Goal: Task Accomplishment & Management: Manage account settings

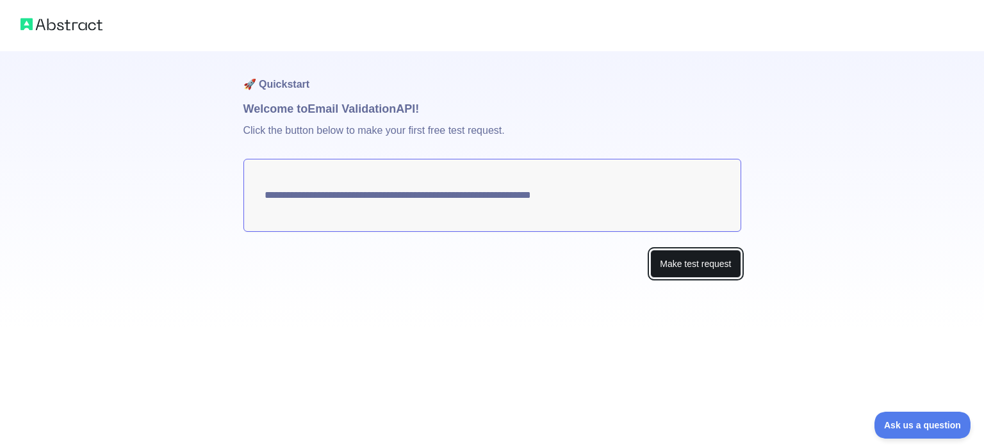
click at [707, 266] on button "Make test request" at bounding box center [695, 264] width 90 height 29
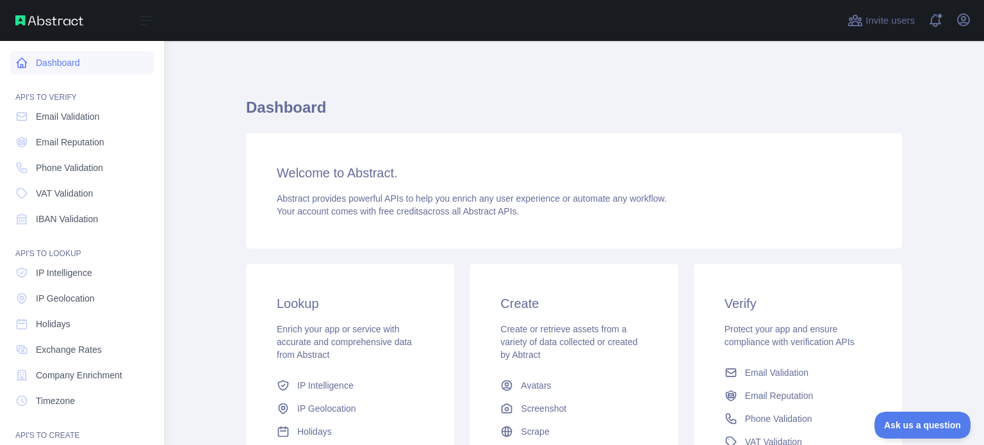
click at [100, 70] on link "Dashboard" at bounding box center [82, 62] width 144 height 23
click at [91, 117] on span "Email Validation" at bounding box center [67, 116] width 63 height 13
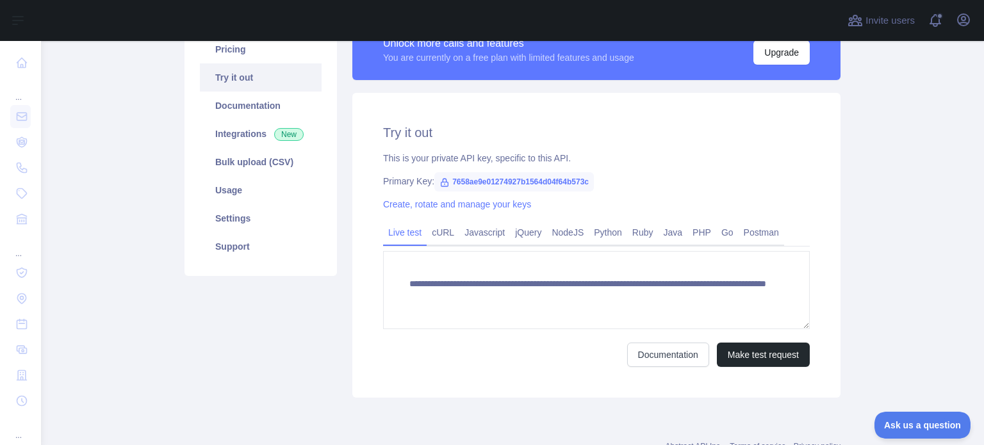
scroll to position [98, 0]
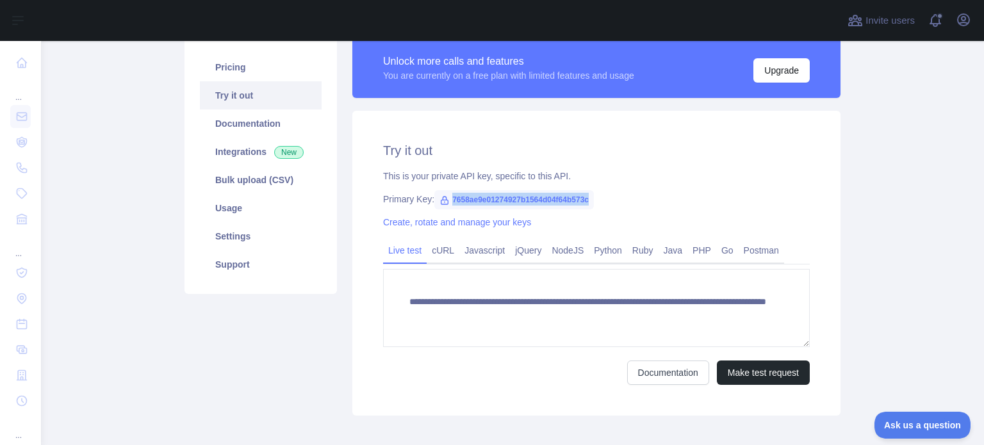
drag, startPoint x: 446, startPoint y: 199, endPoint x: 586, endPoint y: 198, distance: 139.7
click at [586, 198] on span "7658ae9e01274927b1564d04f64b573c" at bounding box center [514, 199] width 160 height 19
copy span "7658ae9e01274927b1564d04f64b573c"
click at [798, 76] on button "Upgrade" at bounding box center [781, 70] width 56 height 24
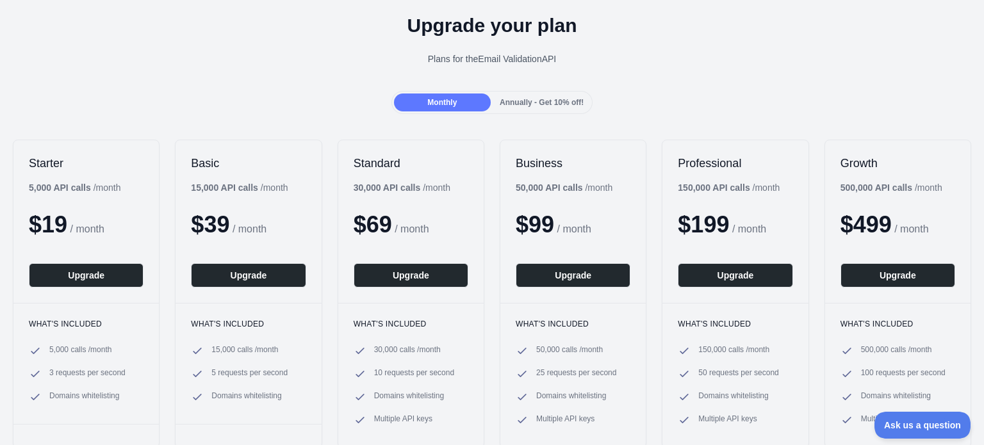
scroll to position [64, 0]
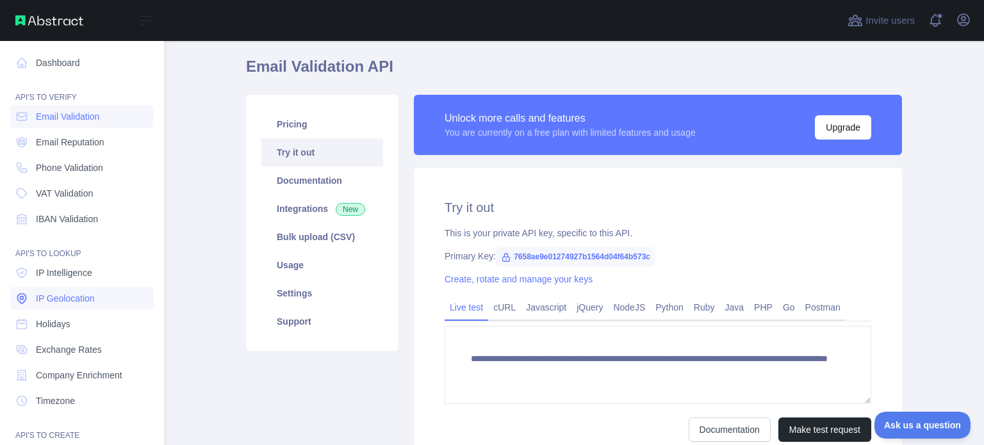
click at [90, 297] on span "IP Geolocation" at bounding box center [65, 298] width 59 height 13
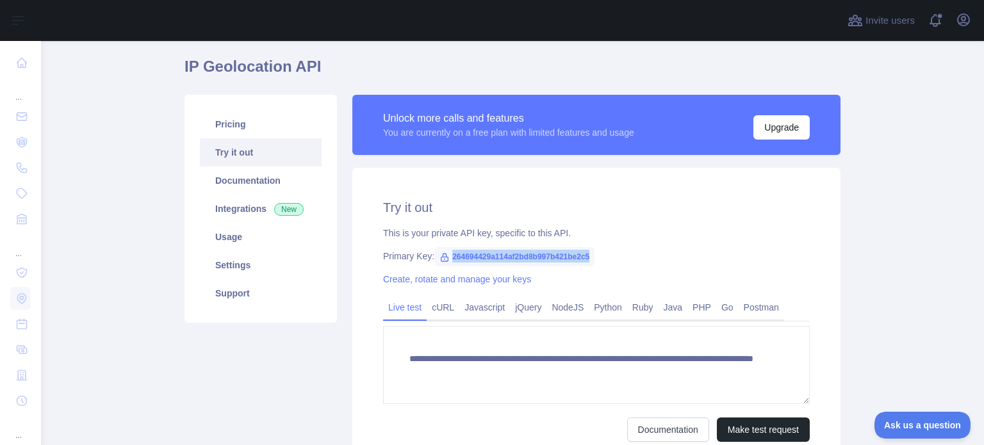
drag, startPoint x: 447, startPoint y: 258, endPoint x: 586, endPoint y: 250, distance: 139.8
click at [586, 250] on span "264694429a114af2bd8b997b421be2c5" at bounding box center [514, 256] width 160 height 19
copy span "264694429a114af2bd8b997b421be2c5"
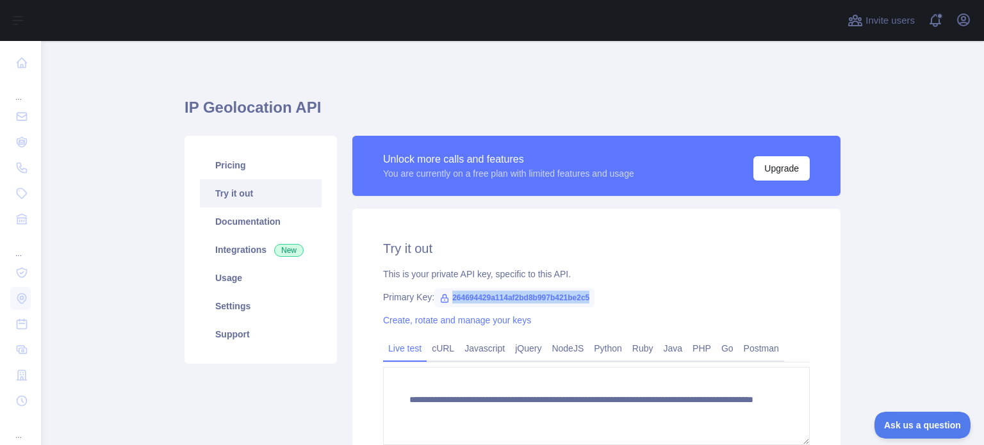
copy span "264694429a114af2bd8b997b421be2c5"
click at [263, 276] on link "Usage" at bounding box center [261, 278] width 122 height 28
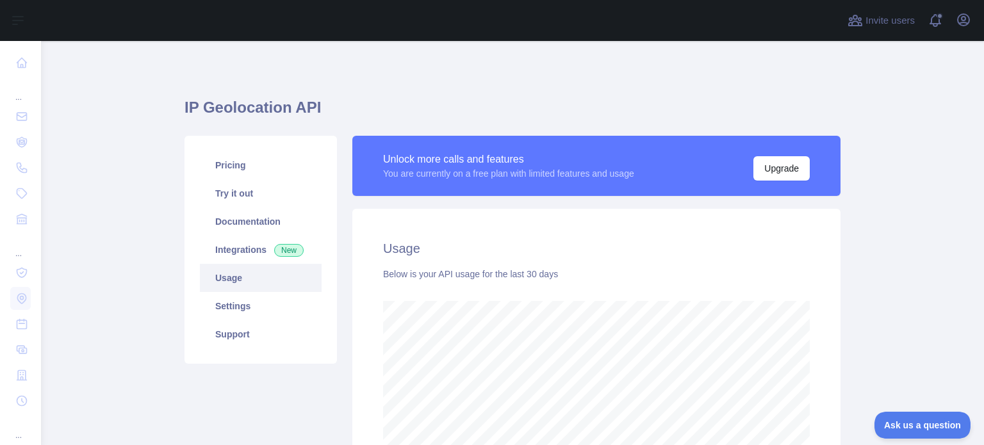
scroll to position [404, 933]
click at [263, 299] on link "Settings" at bounding box center [261, 306] width 122 height 28
